Goal: Task Accomplishment & Management: Use online tool/utility

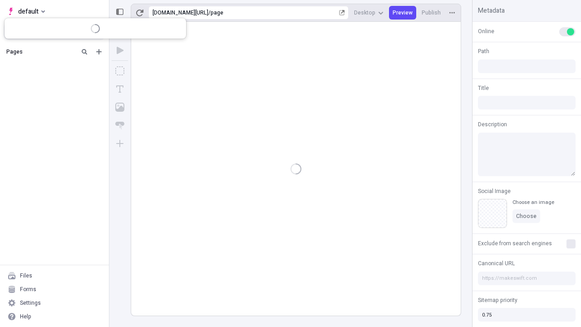
type input "/page"
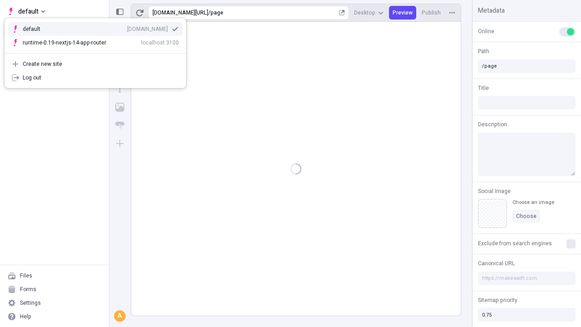
click at [127, 27] on div "[DOMAIN_NAME]" at bounding box center [147, 28] width 41 height 7
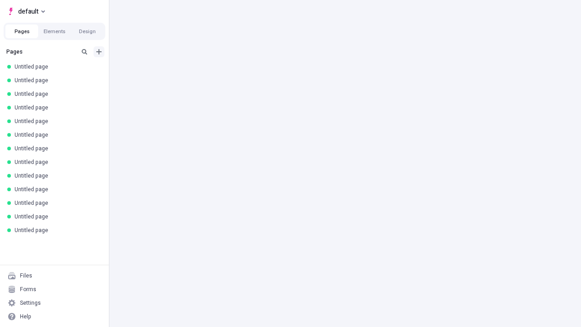
click at [99, 52] on icon "Add new" at bounding box center [98, 51] width 5 height 5
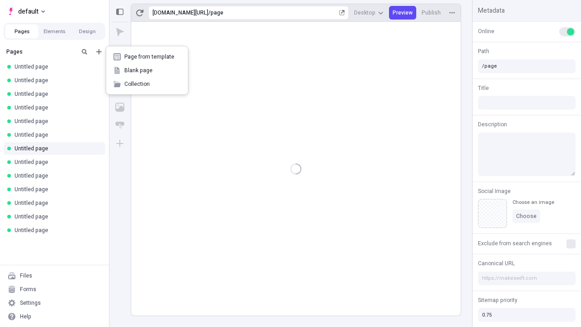
click at [147, 70] on span "Blank page" at bounding box center [152, 70] width 56 height 7
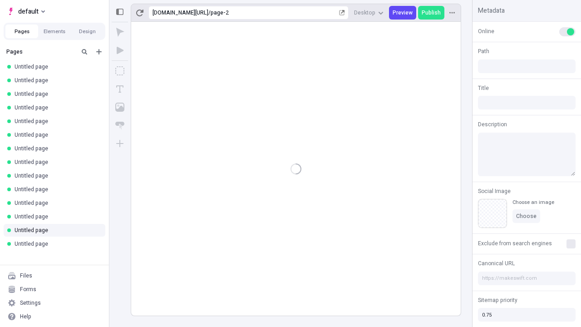
type input "/page-2"
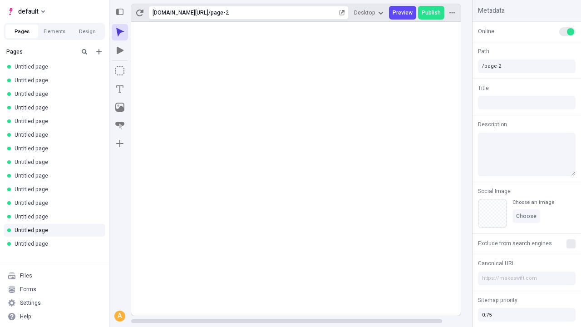
click at [120, 71] on icon "Box" at bounding box center [119, 70] width 9 height 9
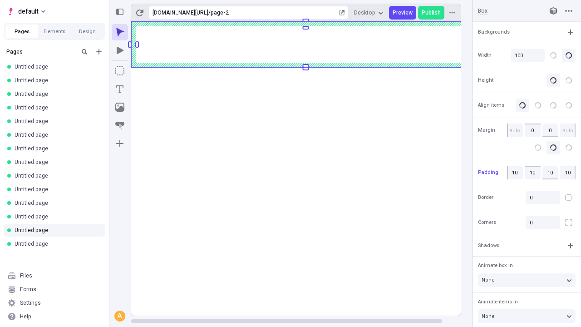
click at [120, 107] on icon "Image" at bounding box center [119, 107] width 9 height 9
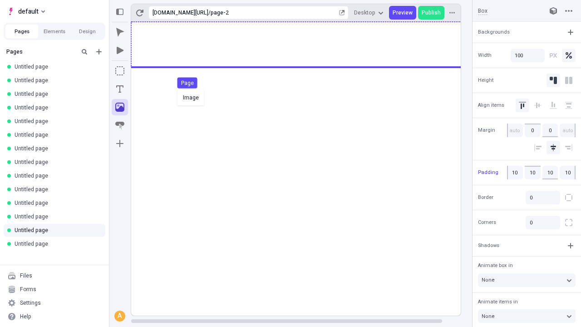
click at [305, 44] on div "Image Page" at bounding box center [290, 163] width 581 height 327
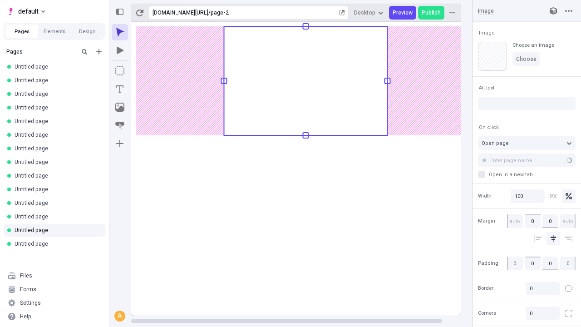
click at [120, 89] on icon "Text" at bounding box center [119, 88] width 7 height 7
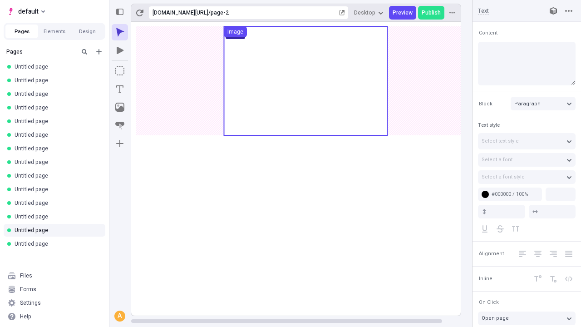
type input "18"
type input "1.5"
type textarea "Collaboratively exploit team driven leadership, and progressively whiteboard co…"
click at [305, 153] on rect at bounding box center [305, 168] width 349 height 293
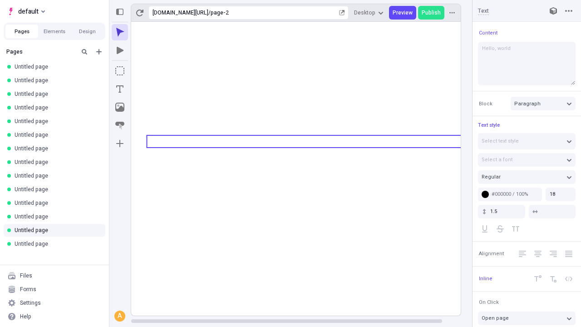
type textarea "Hello, world!"
click at [120, 107] on icon "Image" at bounding box center [119, 107] width 9 height 9
